Goal: Task Accomplishment & Management: Use online tool/utility

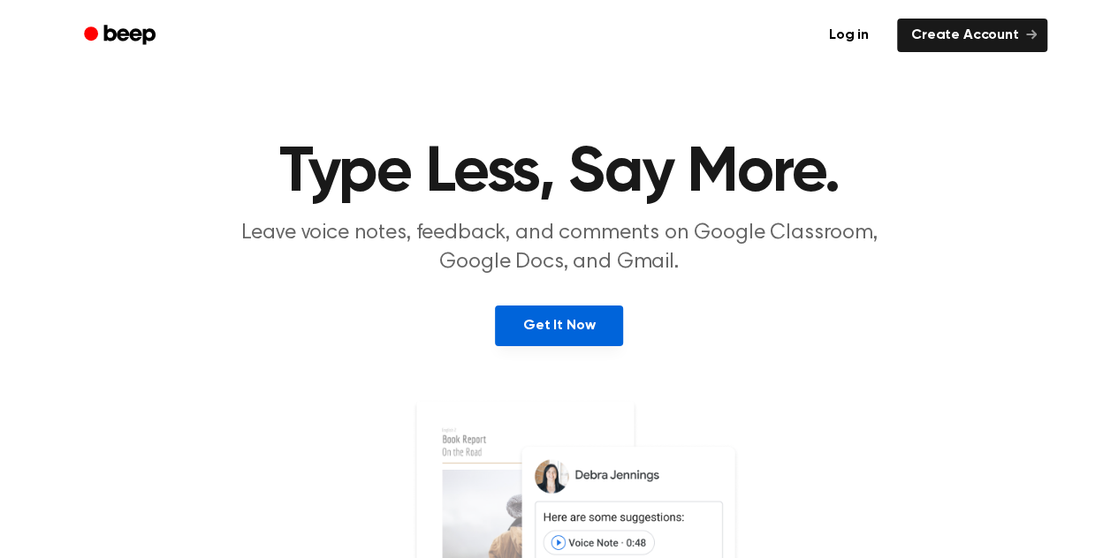
click at [532, 335] on link "Get It Now" at bounding box center [559, 326] width 128 height 41
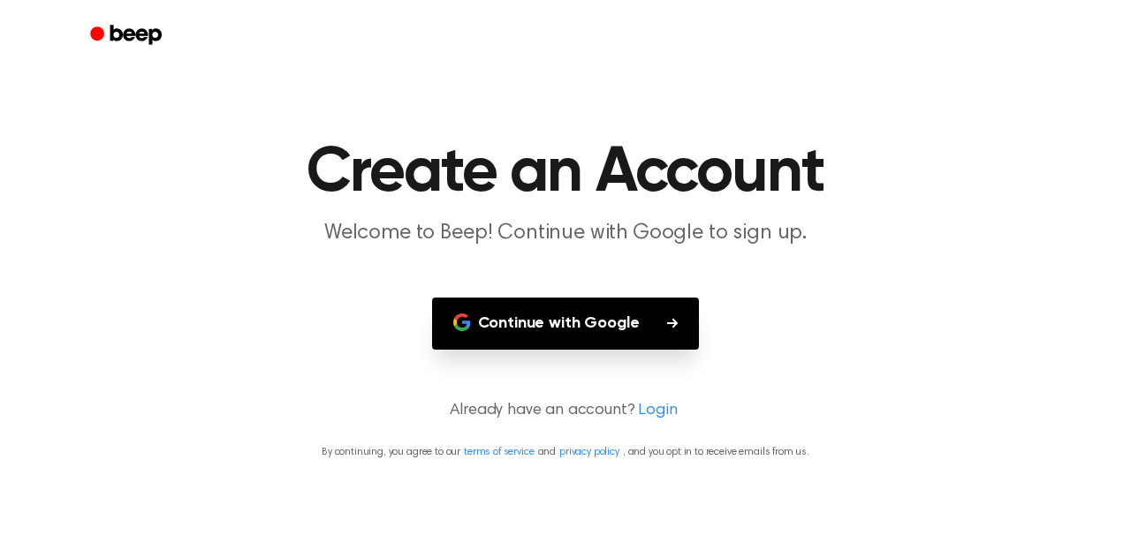
click at [610, 330] on button "Continue with Google" at bounding box center [566, 324] width 268 height 52
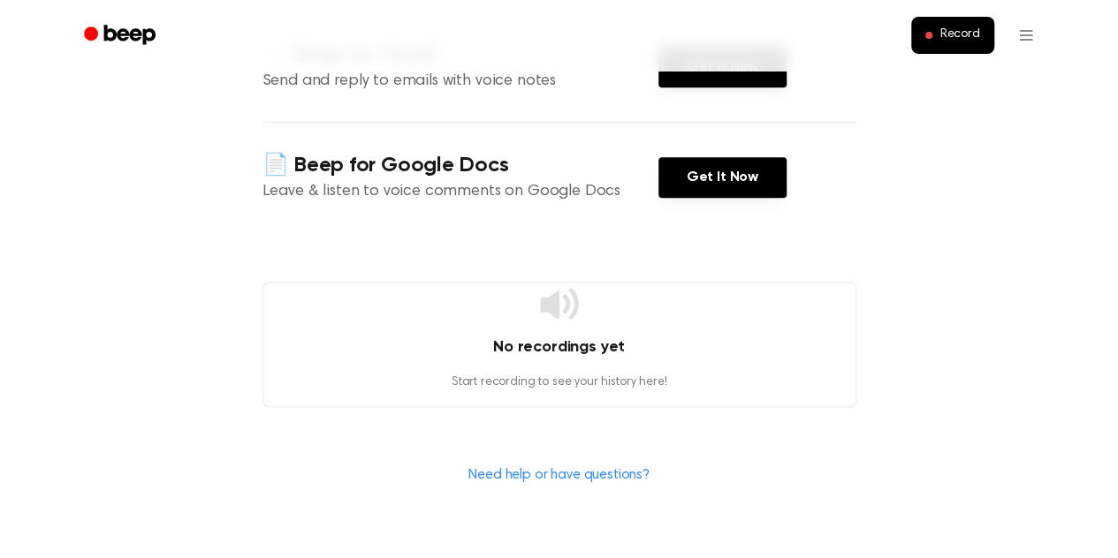
scroll to position [389, 0]
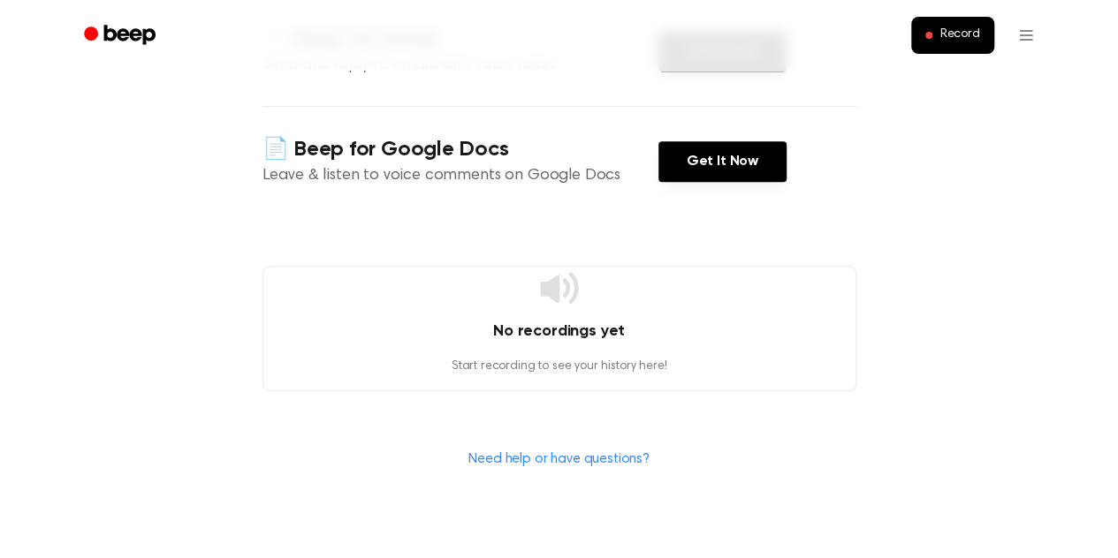
click at [553, 292] on icon at bounding box center [559, 287] width 38 height 31
click at [959, 37] on span "Record" at bounding box center [959, 35] width 40 height 16
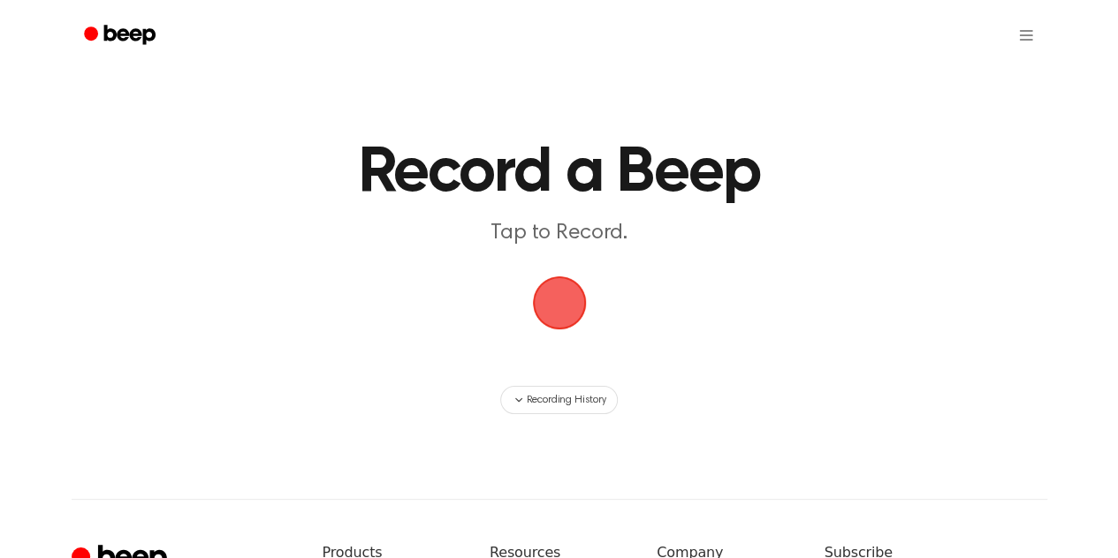
click at [551, 308] on span "button" at bounding box center [559, 303] width 72 height 72
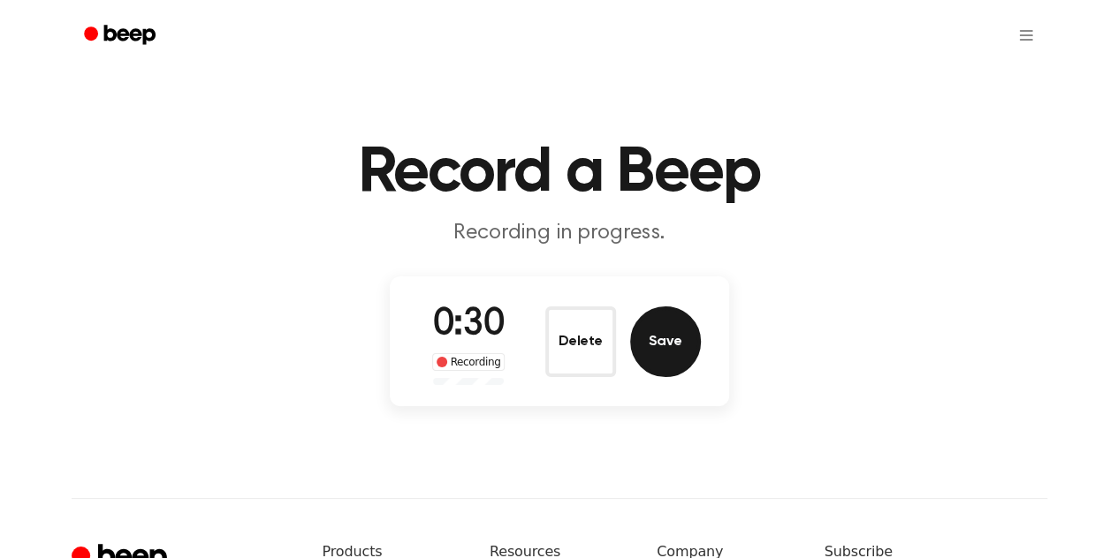
click at [662, 341] on button "Save" at bounding box center [665, 342] width 71 height 71
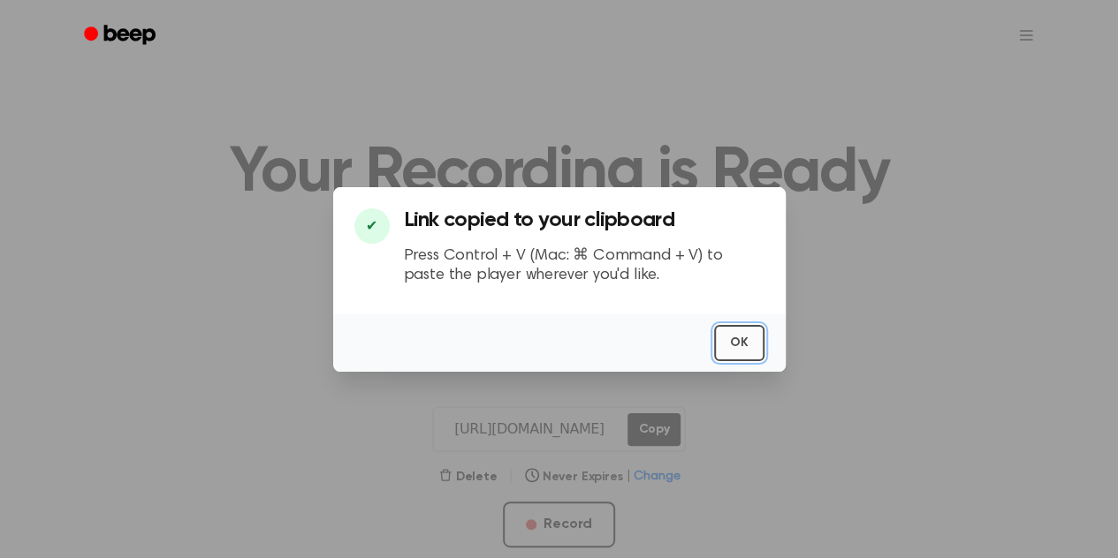
click at [732, 343] on button "OK" at bounding box center [739, 343] width 50 height 36
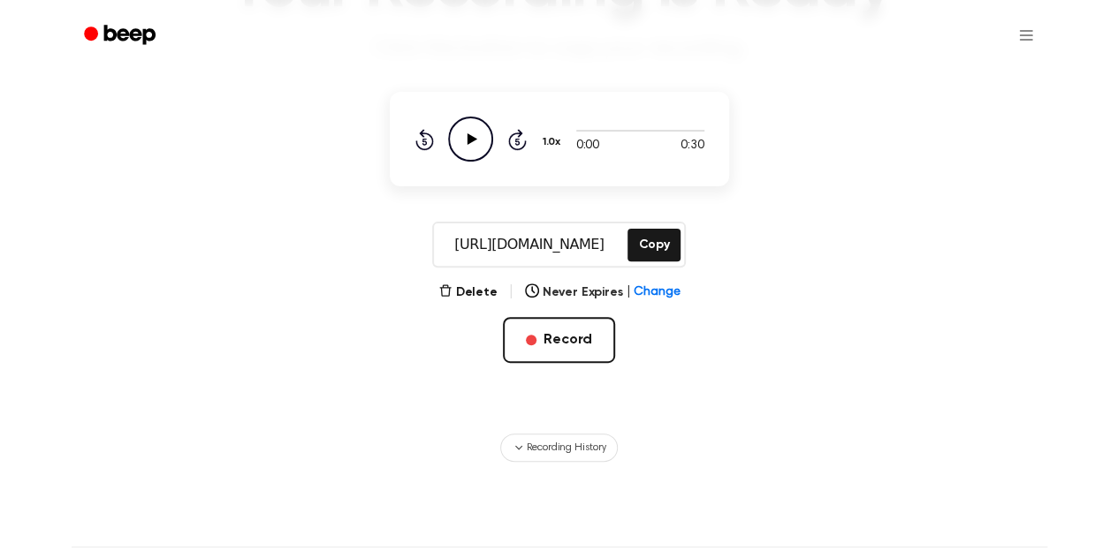
scroll to position [200, 0]
